Goal: Information Seeking & Learning: Find specific page/section

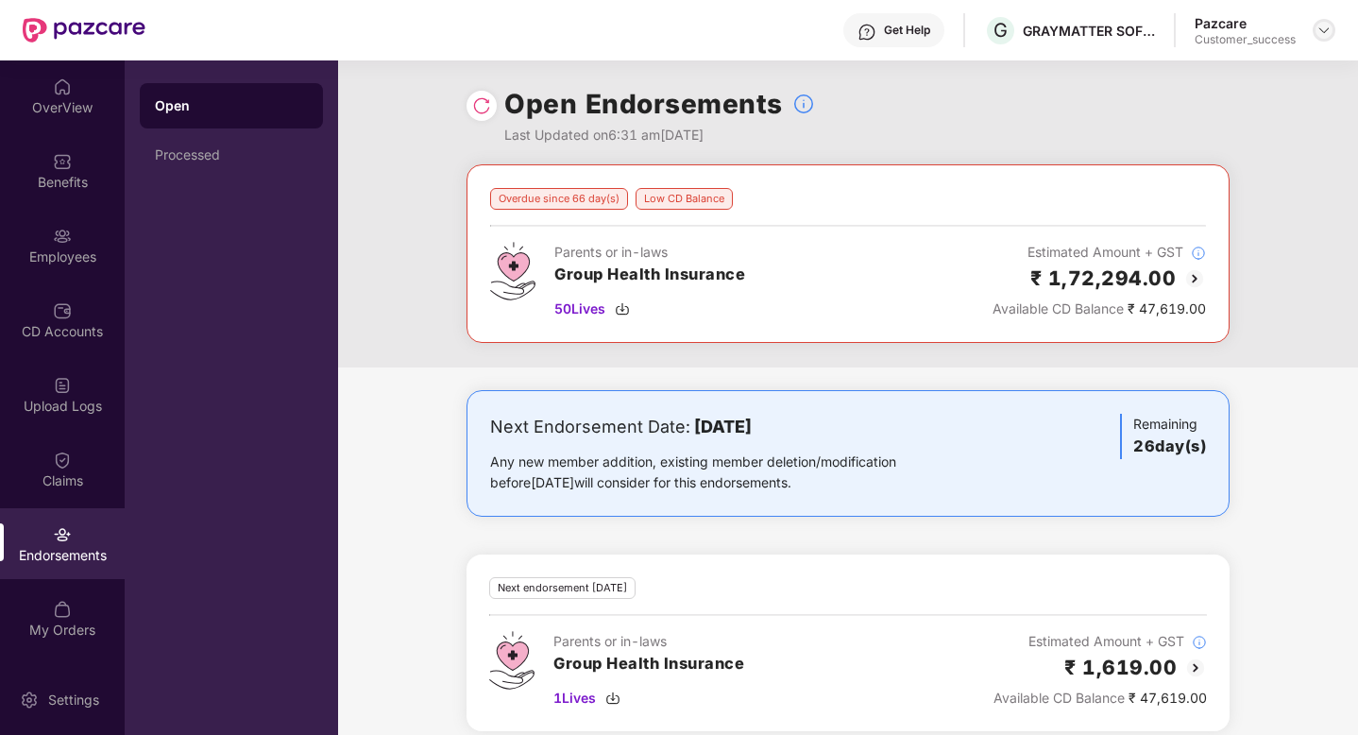
click at [1324, 34] on img at bounding box center [1324, 30] width 15 height 15
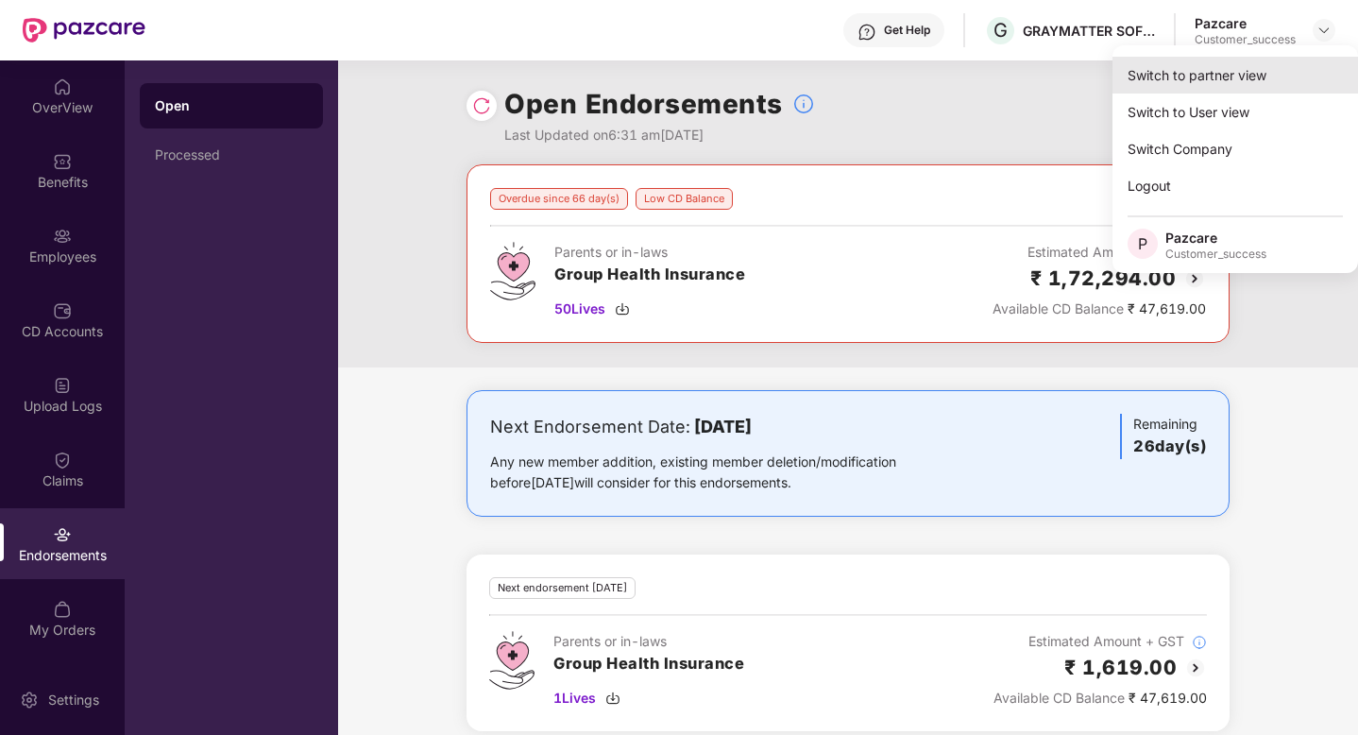
click at [1267, 83] on div "Switch to partner view" at bounding box center [1236, 75] width 246 height 37
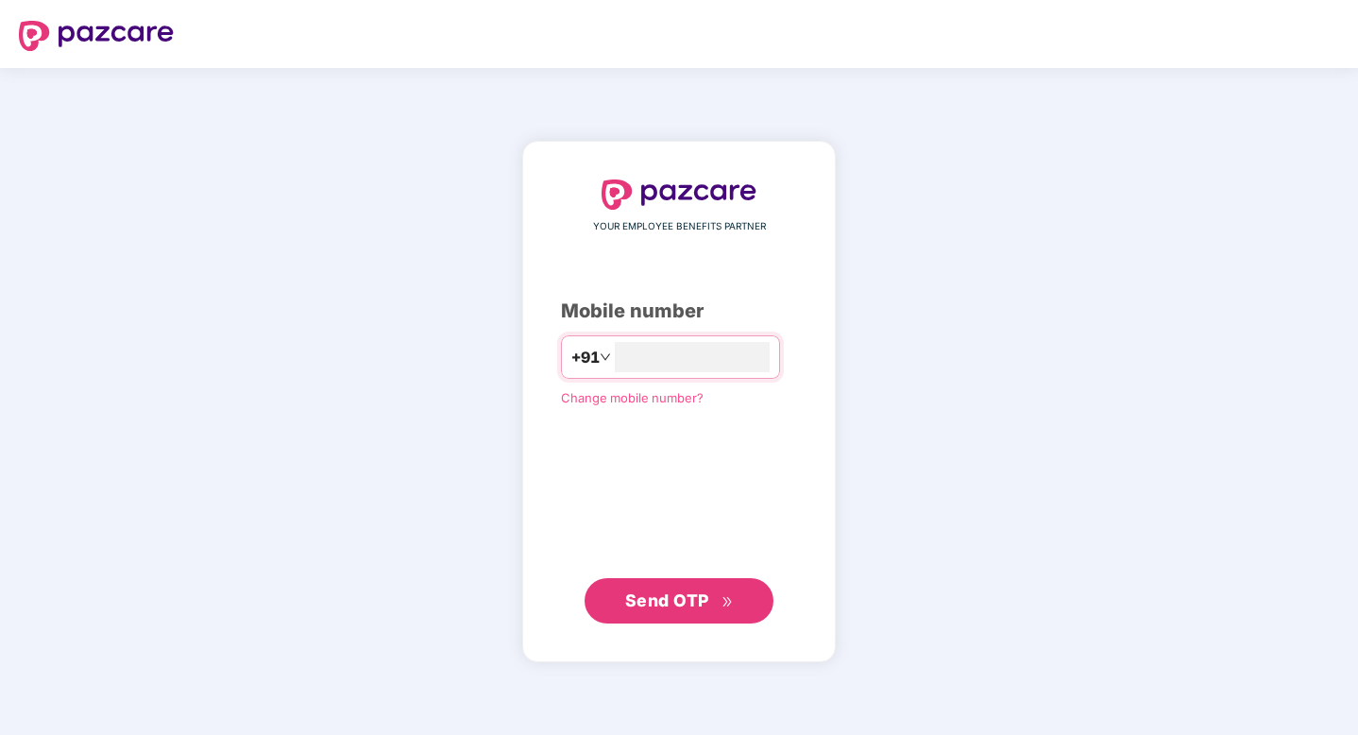
type input "**********"
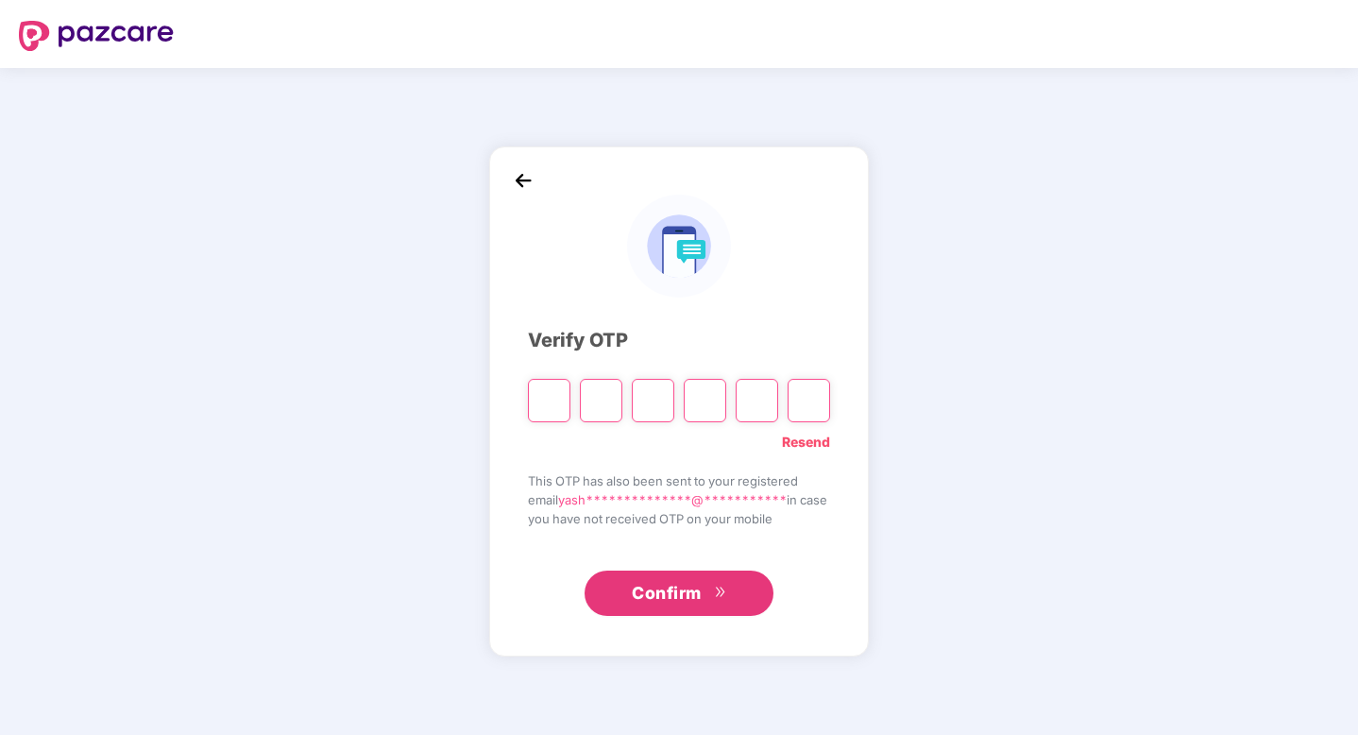
type input "*"
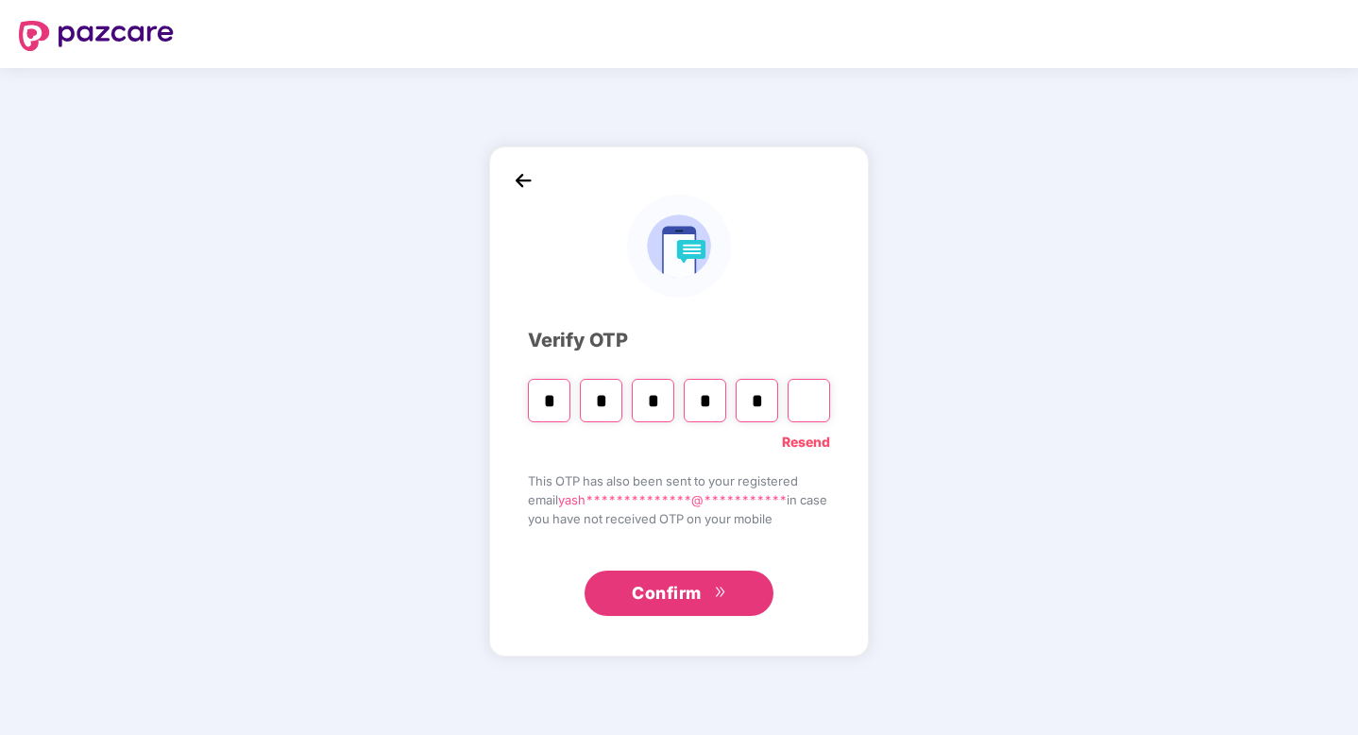
type input "*"
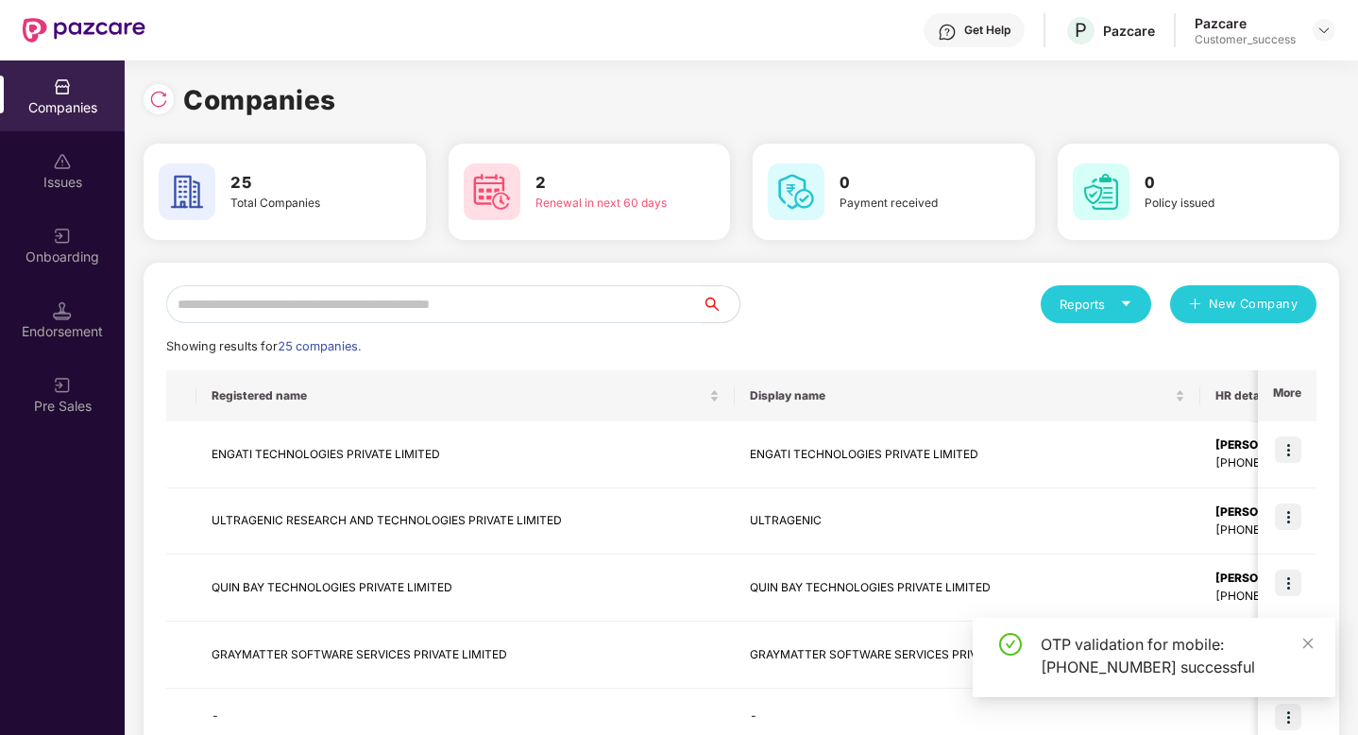
drag, startPoint x: 430, startPoint y: 301, endPoint x: 449, endPoint y: 296, distance: 19.7
click at [430, 301] on input "text" at bounding box center [434, 304] width 536 height 38
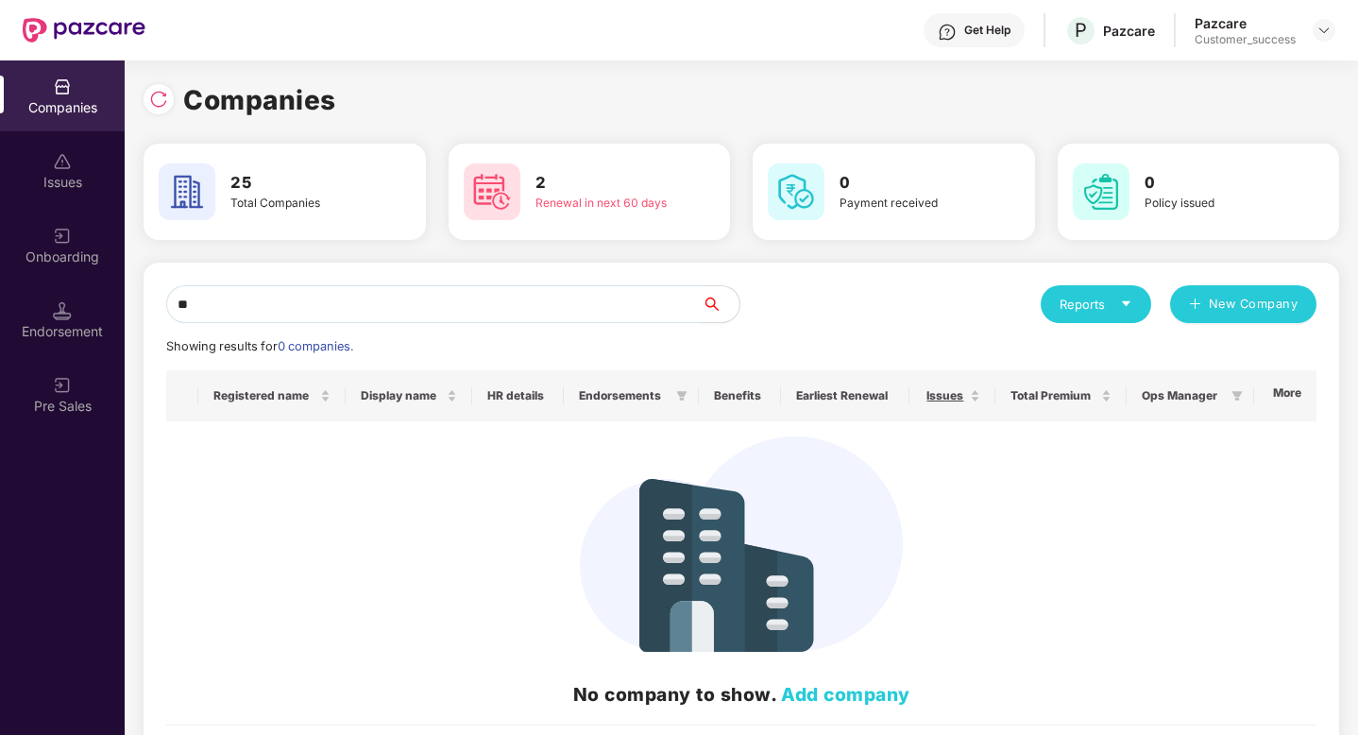
type input "*"
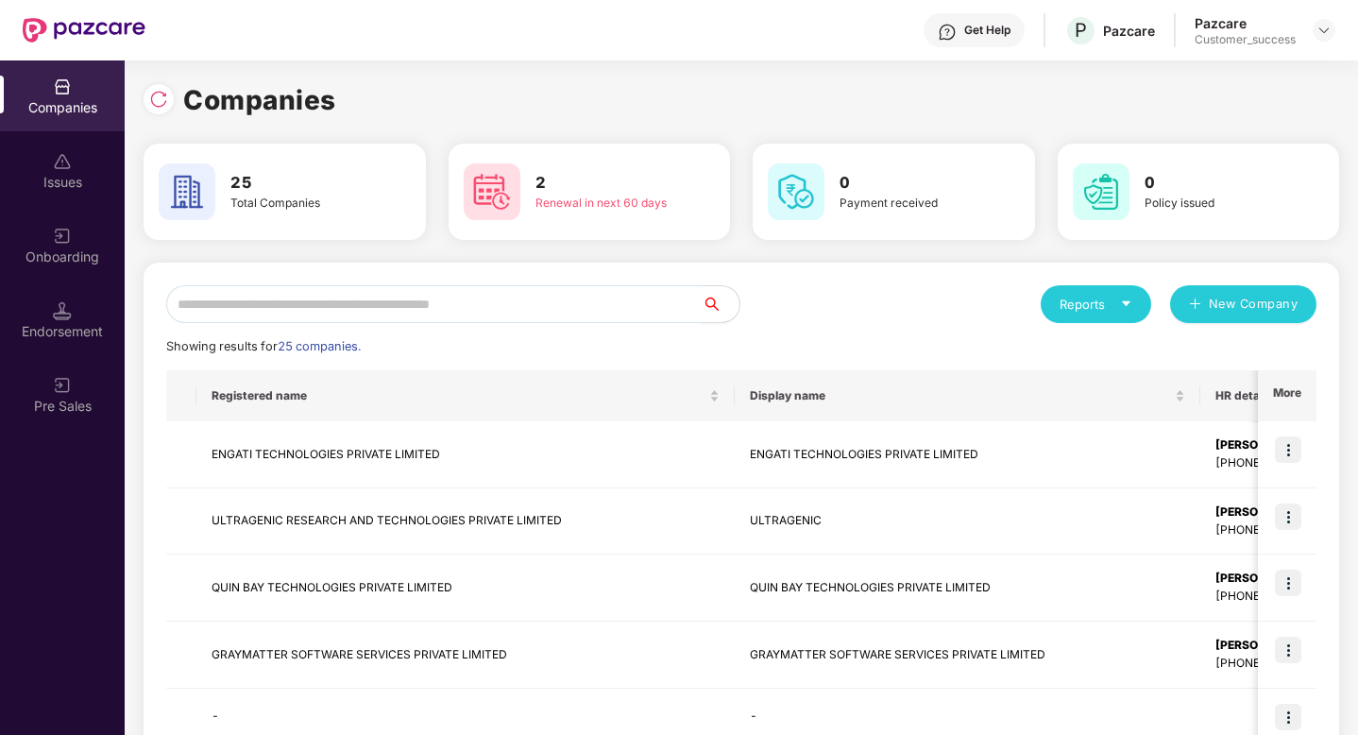
click at [338, 301] on input "text" at bounding box center [434, 304] width 536 height 38
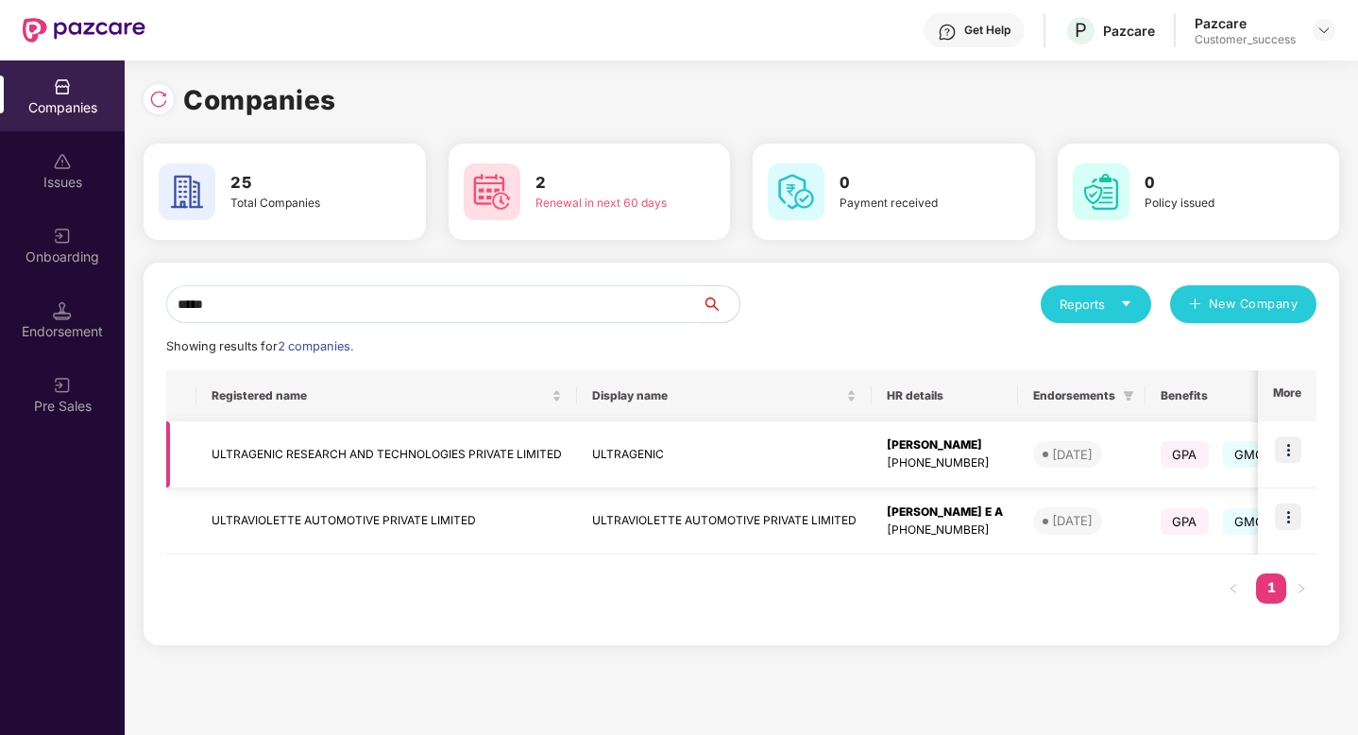
type input "*****"
click at [1288, 457] on img at bounding box center [1288, 449] width 26 height 26
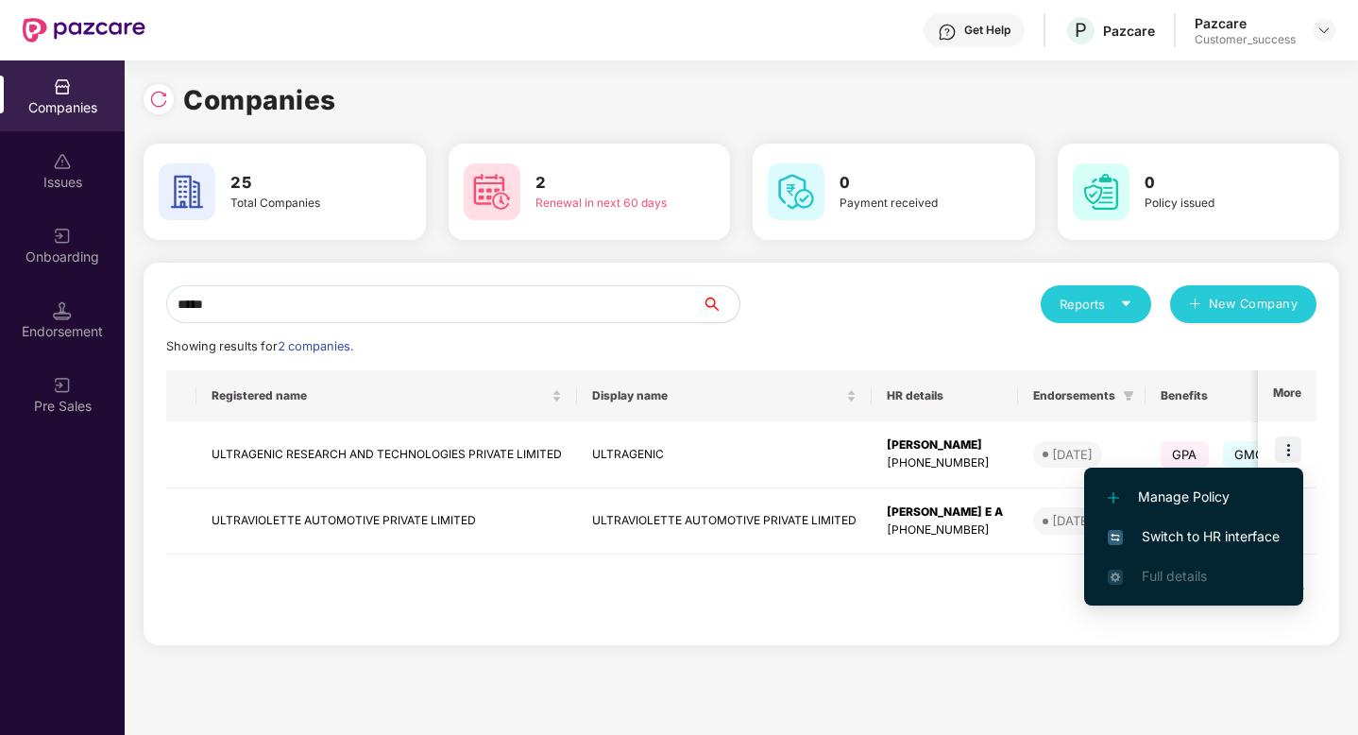
click at [1249, 539] on span "Switch to HR interface" at bounding box center [1194, 536] width 172 height 21
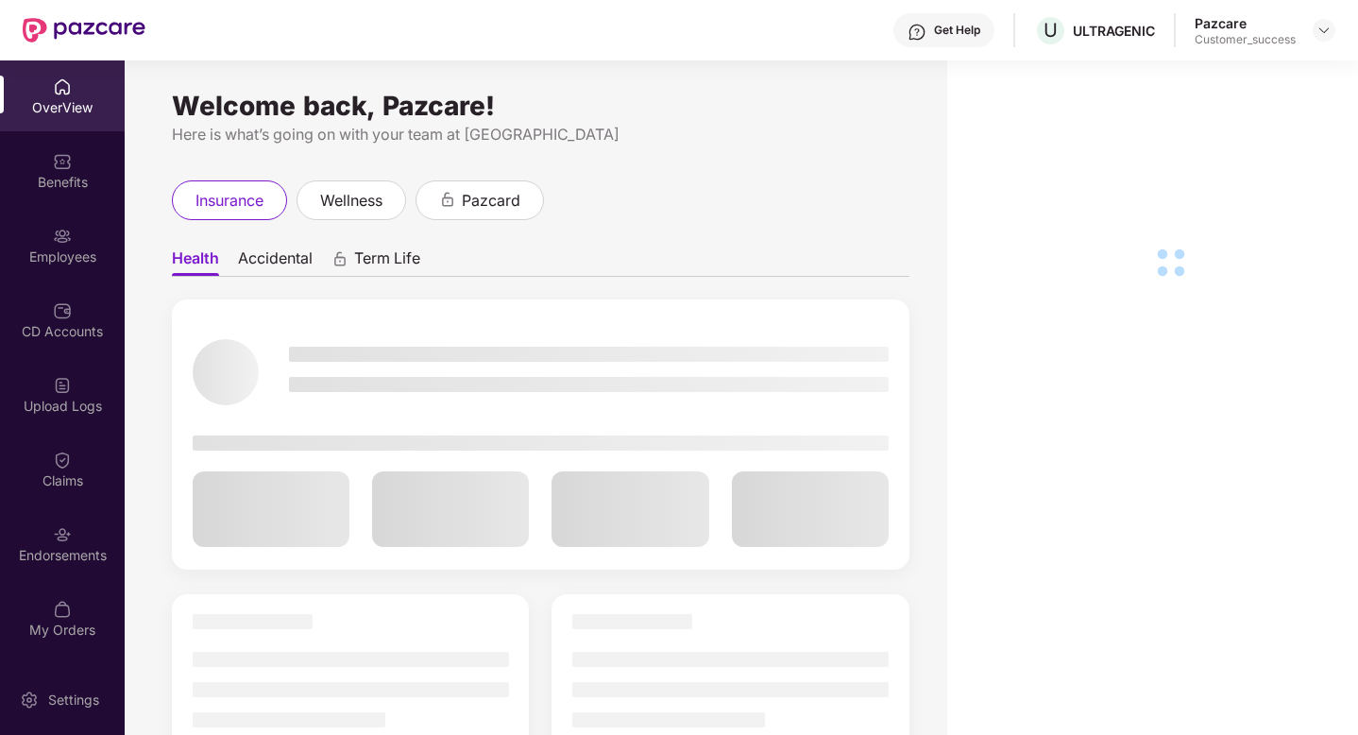
click at [23, 184] on div "Benefits" at bounding box center [62, 182] width 125 height 19
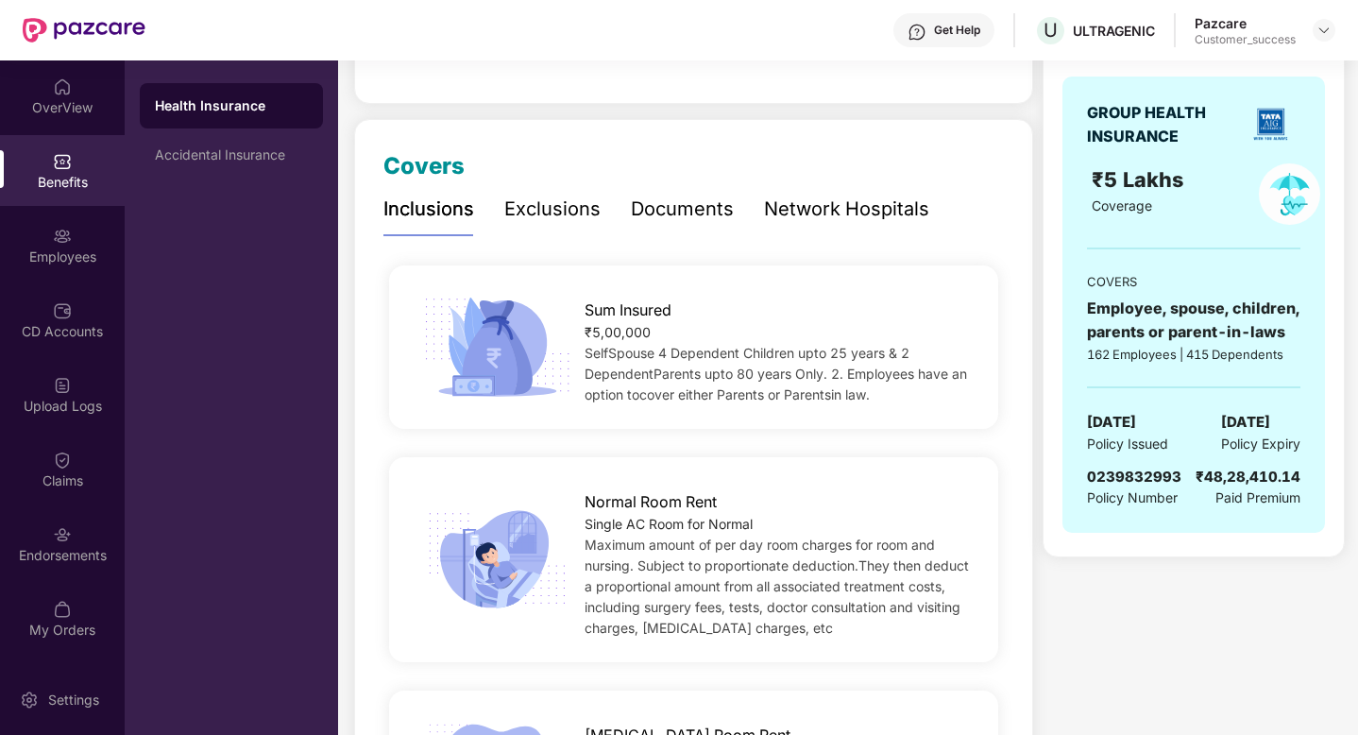
click at [781, 202] on div "Network Hospitals" at bounding box center [846, 209] width 165 height 29
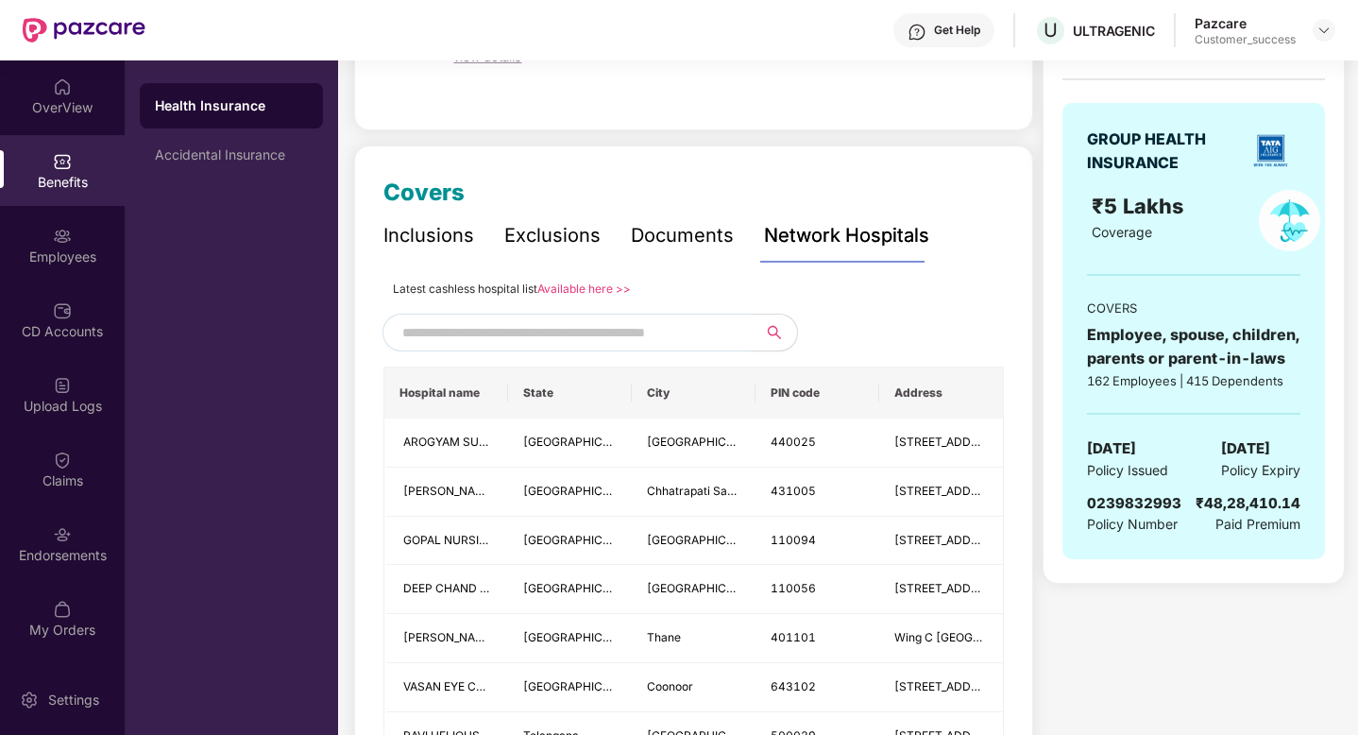
scroll to position [187, 0]
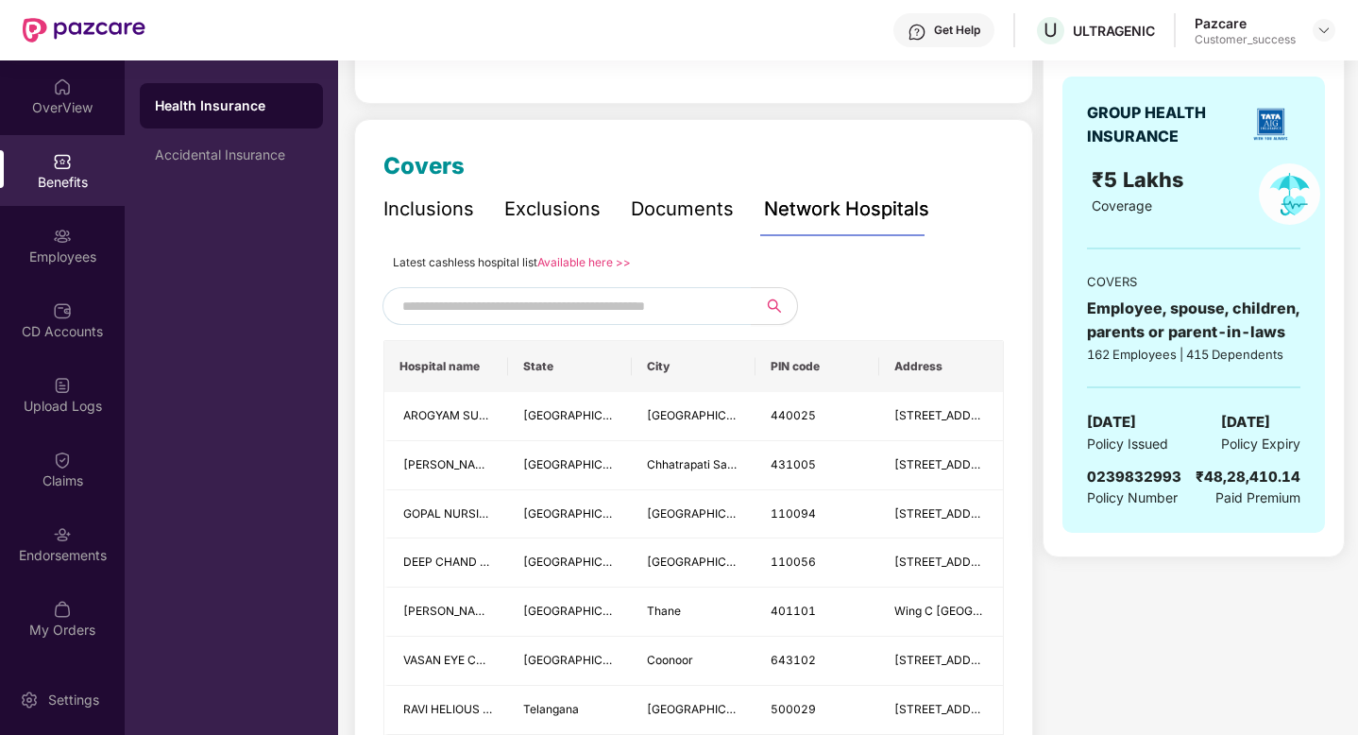
click at [558, 264] on link "Available here >>" at bounding box center [584, 262] width 94 height 14
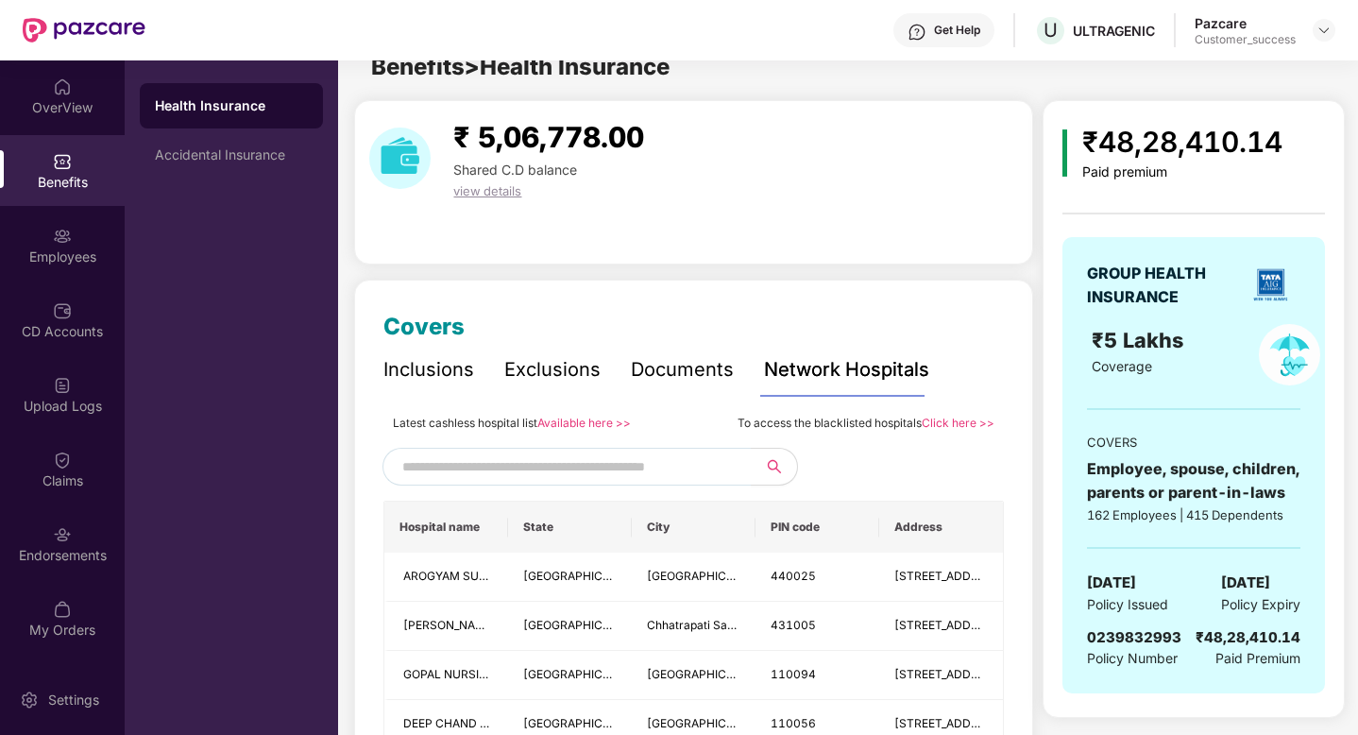
scroll to position [0, 0]
